Goal: Task Accomplishment & Management: Complete application form

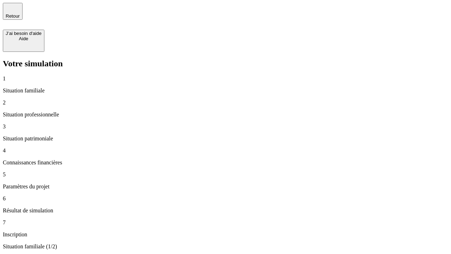
type input "30 000"
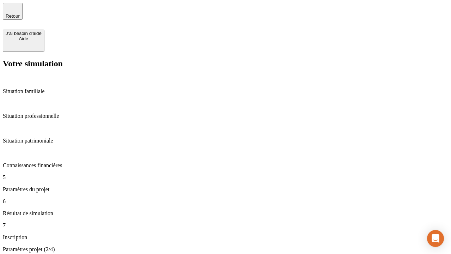
type input "25"
type input "64"
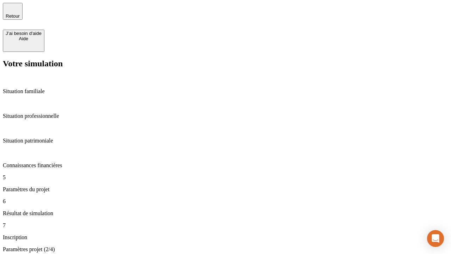
type input "1 000"
type input "640"
type input "47"
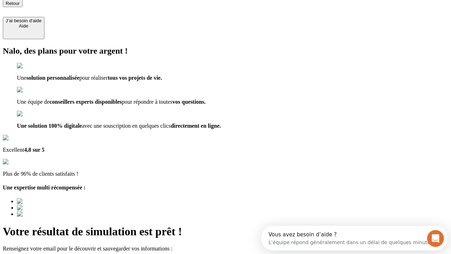
type input "[EMAIL_ADDRESS][PERSON_NAME][DOMAIN_NAME]"
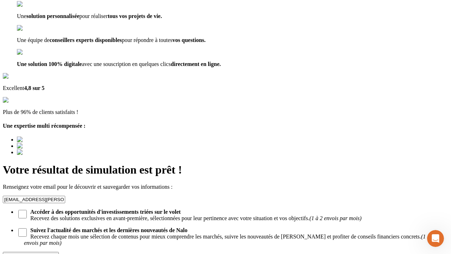
scroll to position [68, 0]
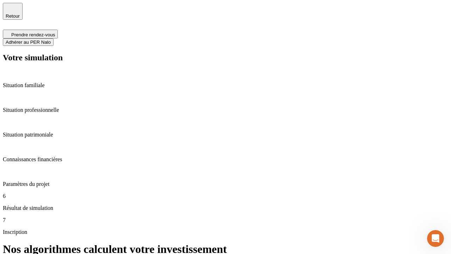
scroll to position [3, 0]
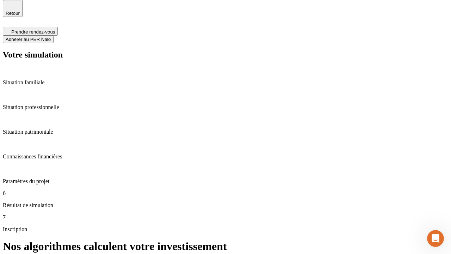
click at [51, 37] on span "Adhérer au PER Nalo" at bounding box center [28, 39] width 45 height 5
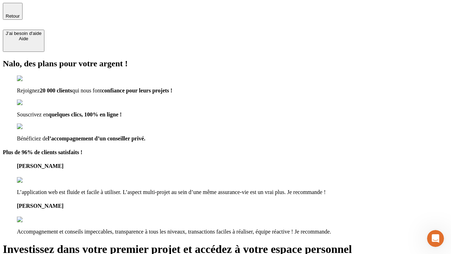
type input "[PERSON_NAME][EMAIL_ADDRESS][DOMAIN_NAME]"
